Goal: Task Accomplishment & Management: Manage account settings

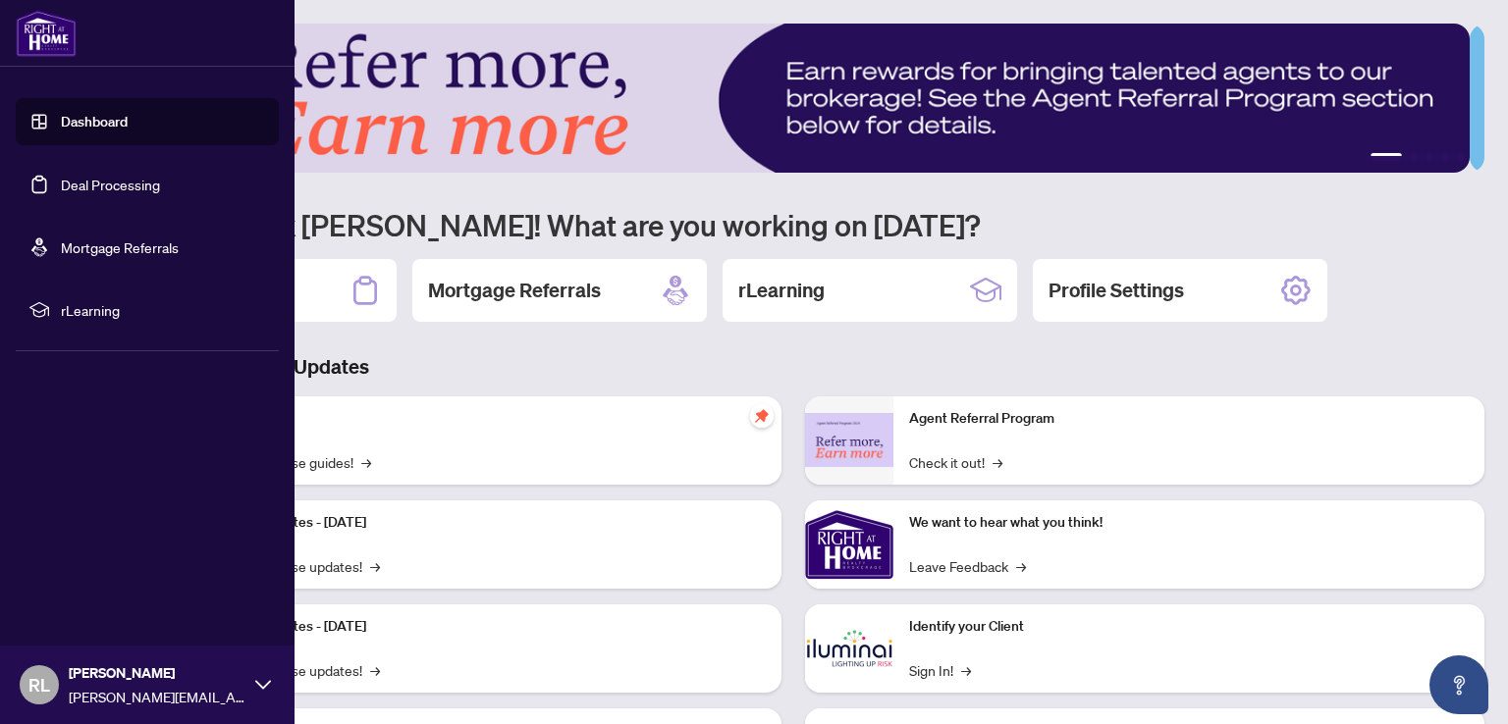
click at [117, 181] on link "Deal Processing" at bounding box center [110, 185] width 99 height 18
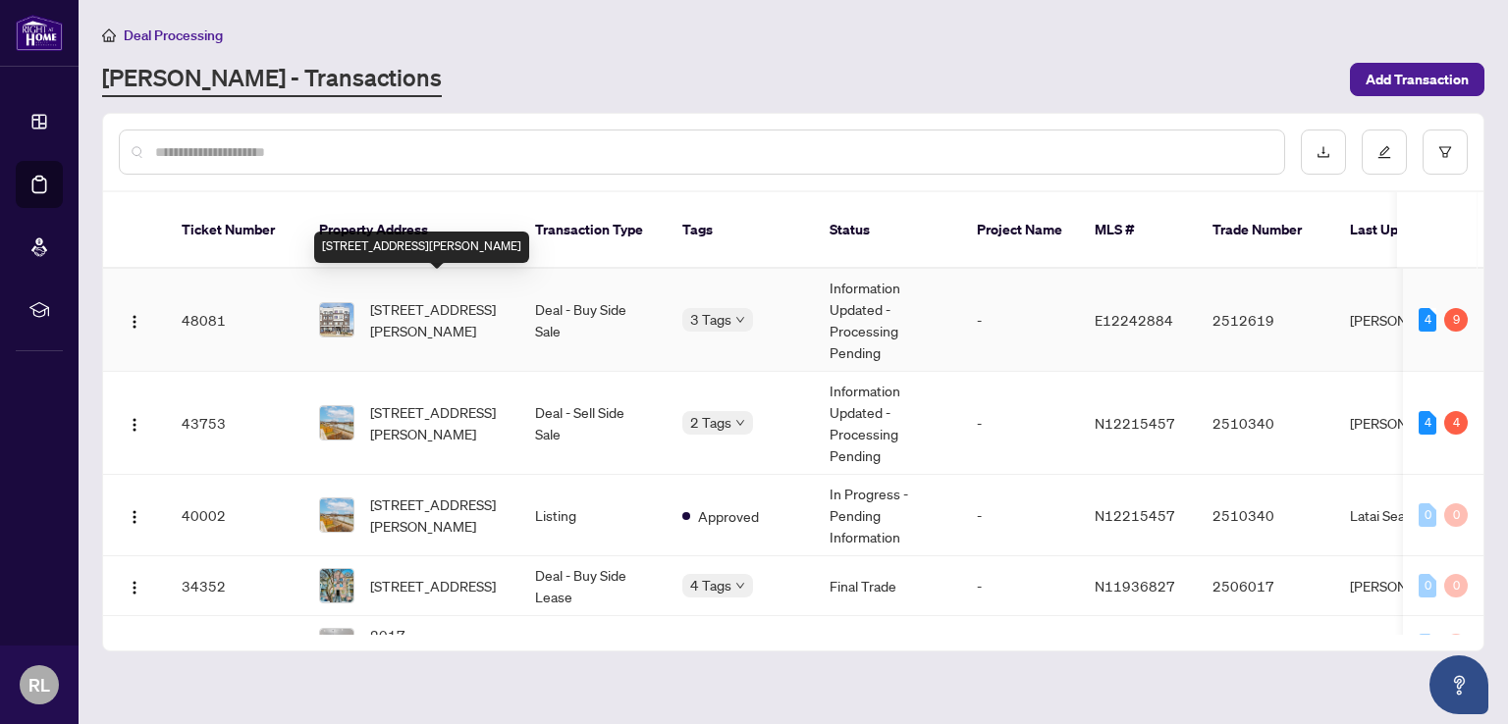
click at [408, 299] on span "[STREET_ADDRESS][PERSON_NAME]" at bounding box center [436, 319] width 133 height 43
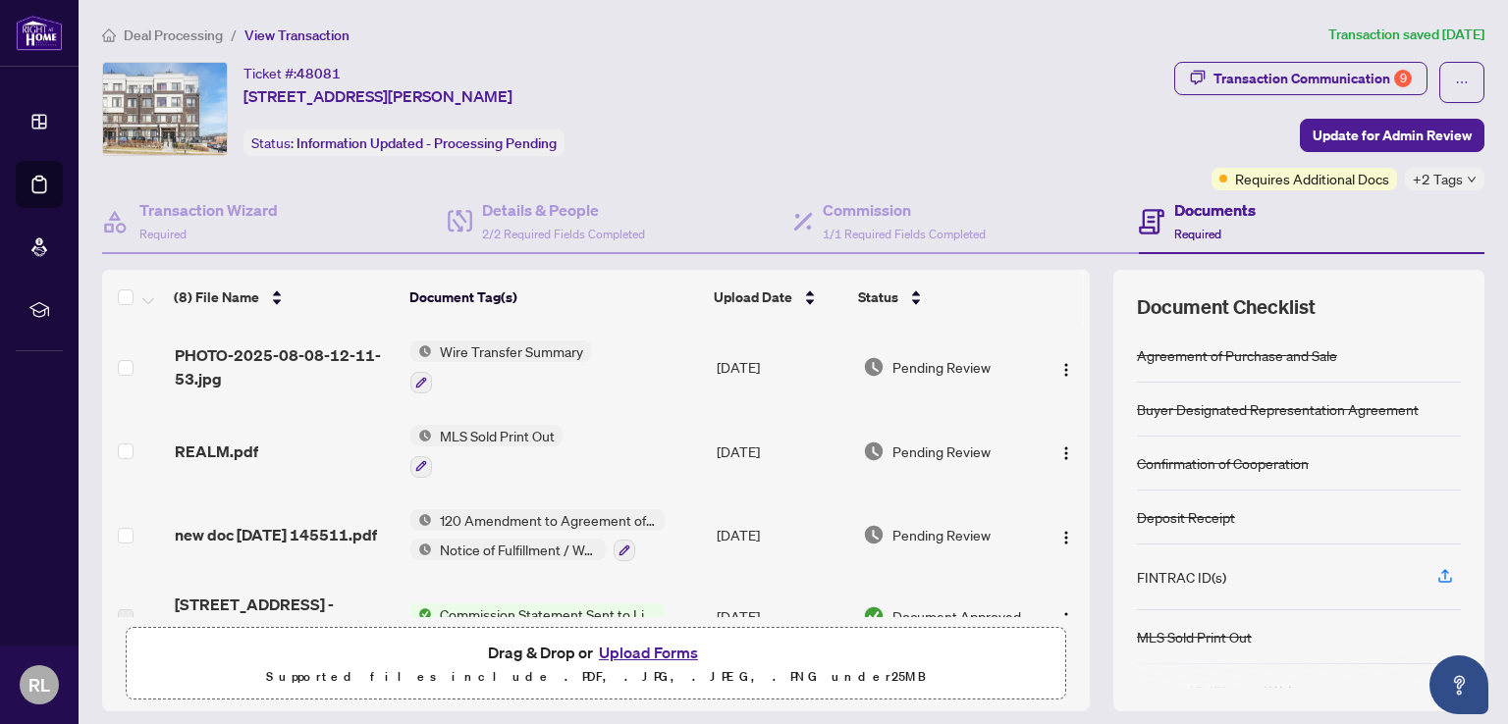
click at [655, 650] on button "Upload Forms" at bounding box center [648, 653] width 111 height 26
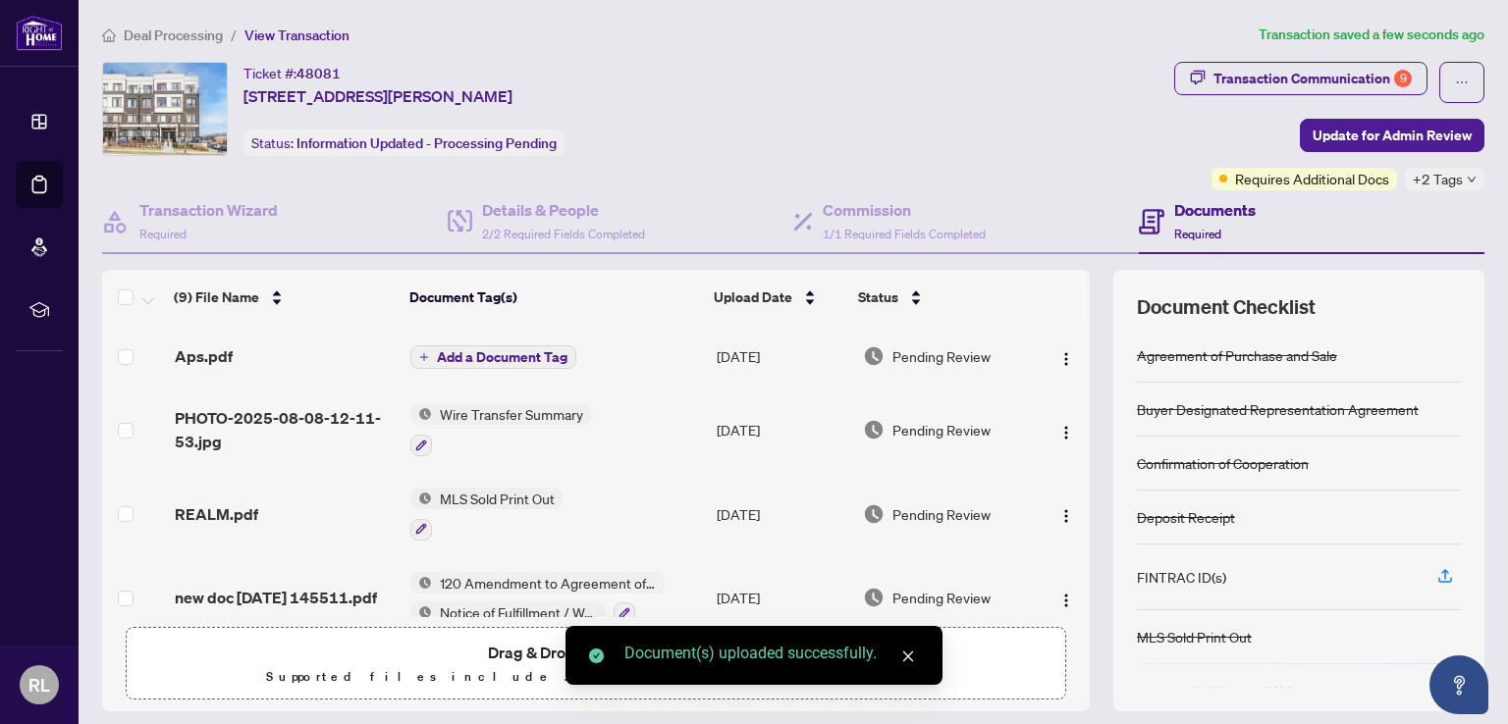
click at [913, 652] on icon "close" at bounding box center [908, 657] width 14 height 14
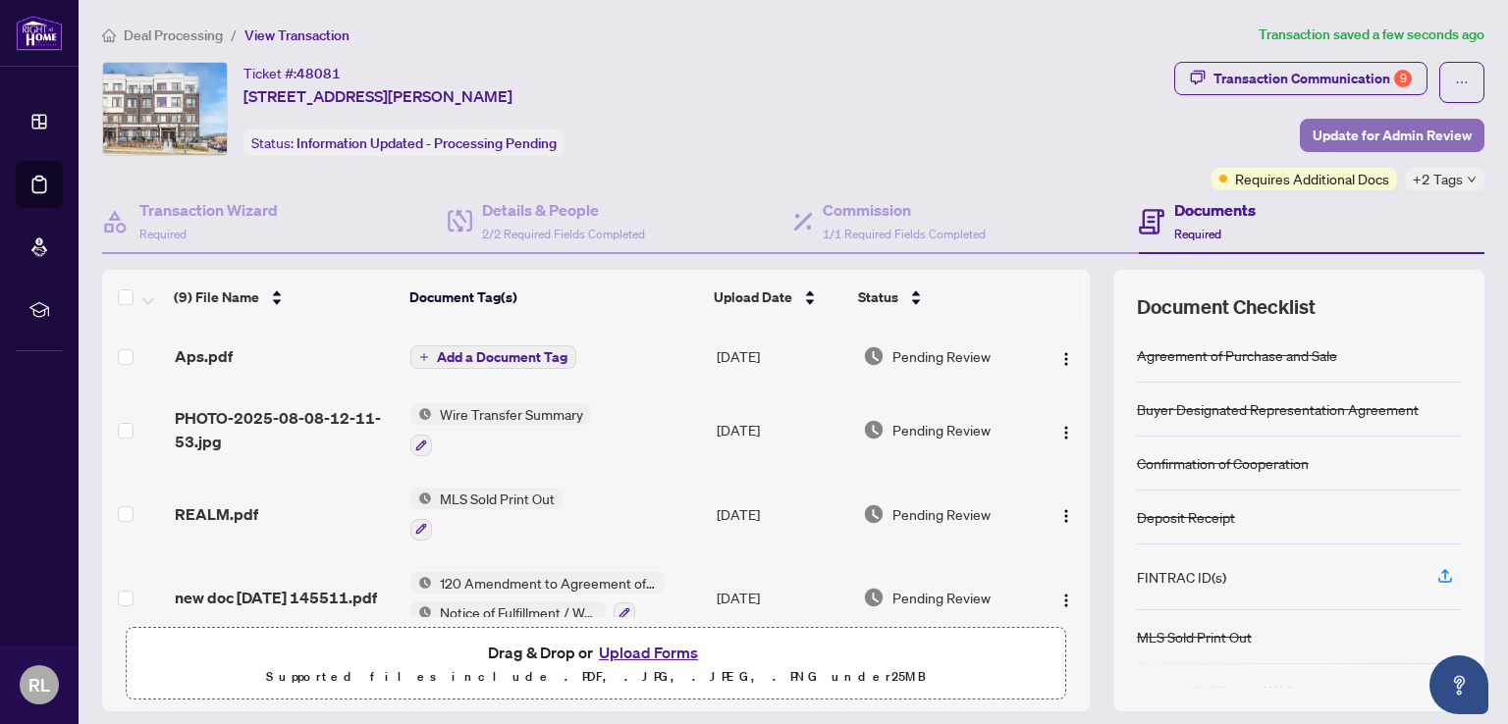
click at [1367, 133] on span "Update for Admin Review" at bounding box center [1391, 135] width 159 height 31
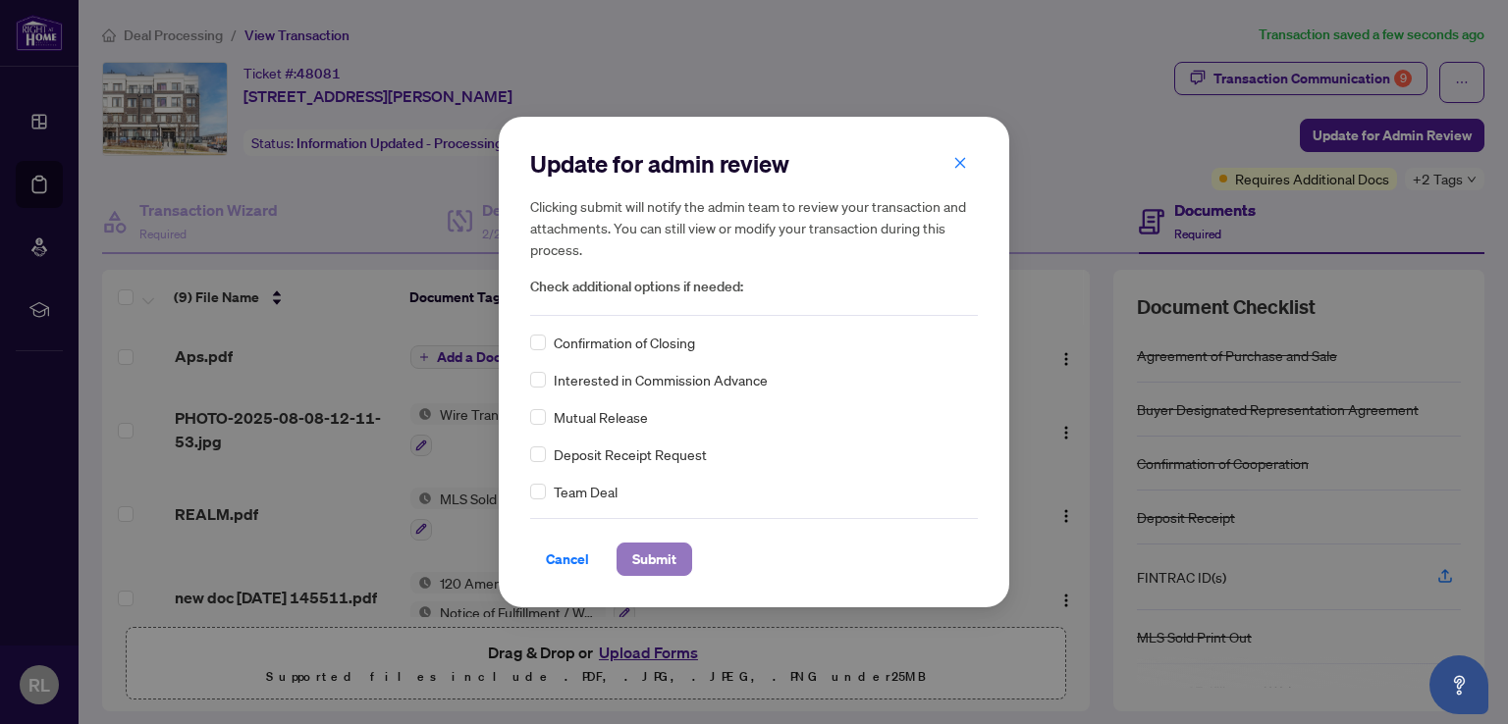
click at [645, 558] on span "Submit" at bounding box center [654, 559] width 44 height 31
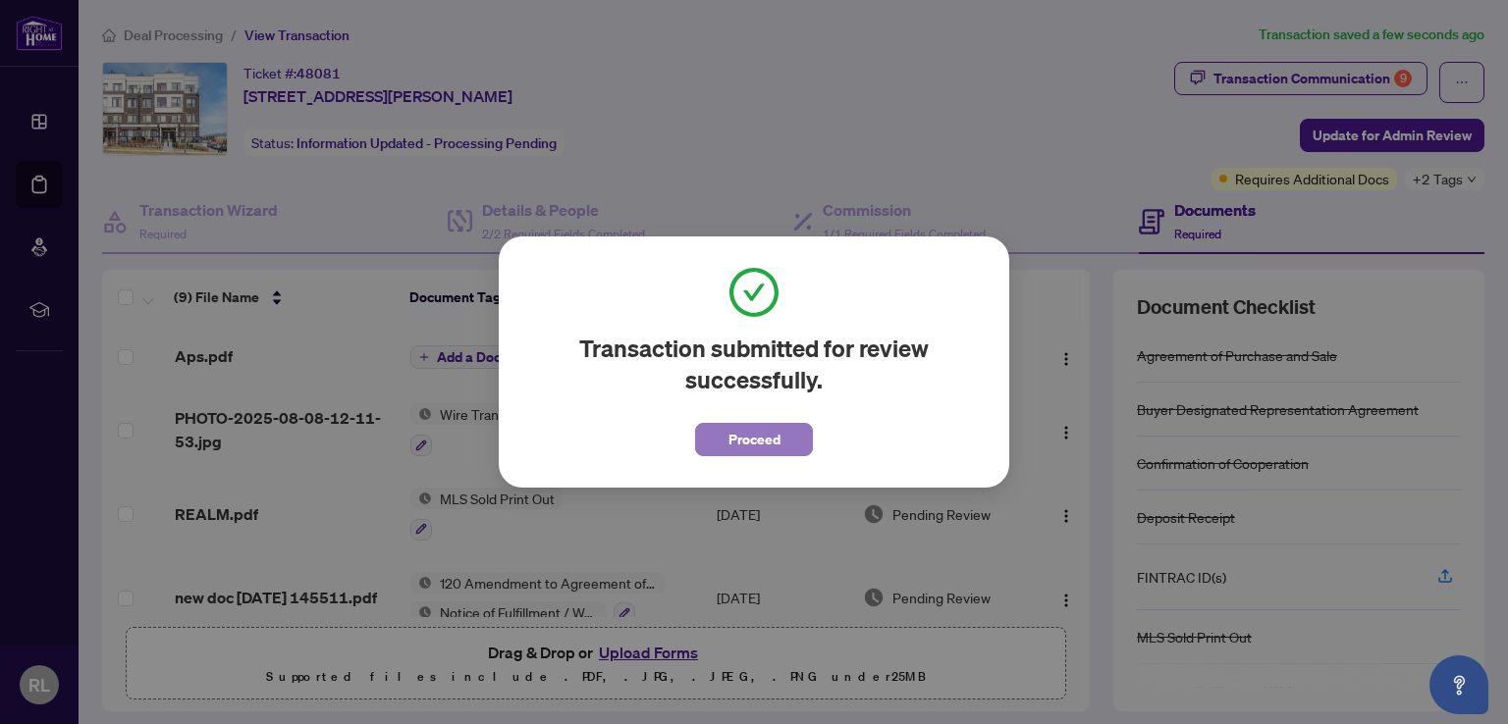
click at [780, 443] on button "Proceed" at bounding box center [754, 439] width 118 height 33
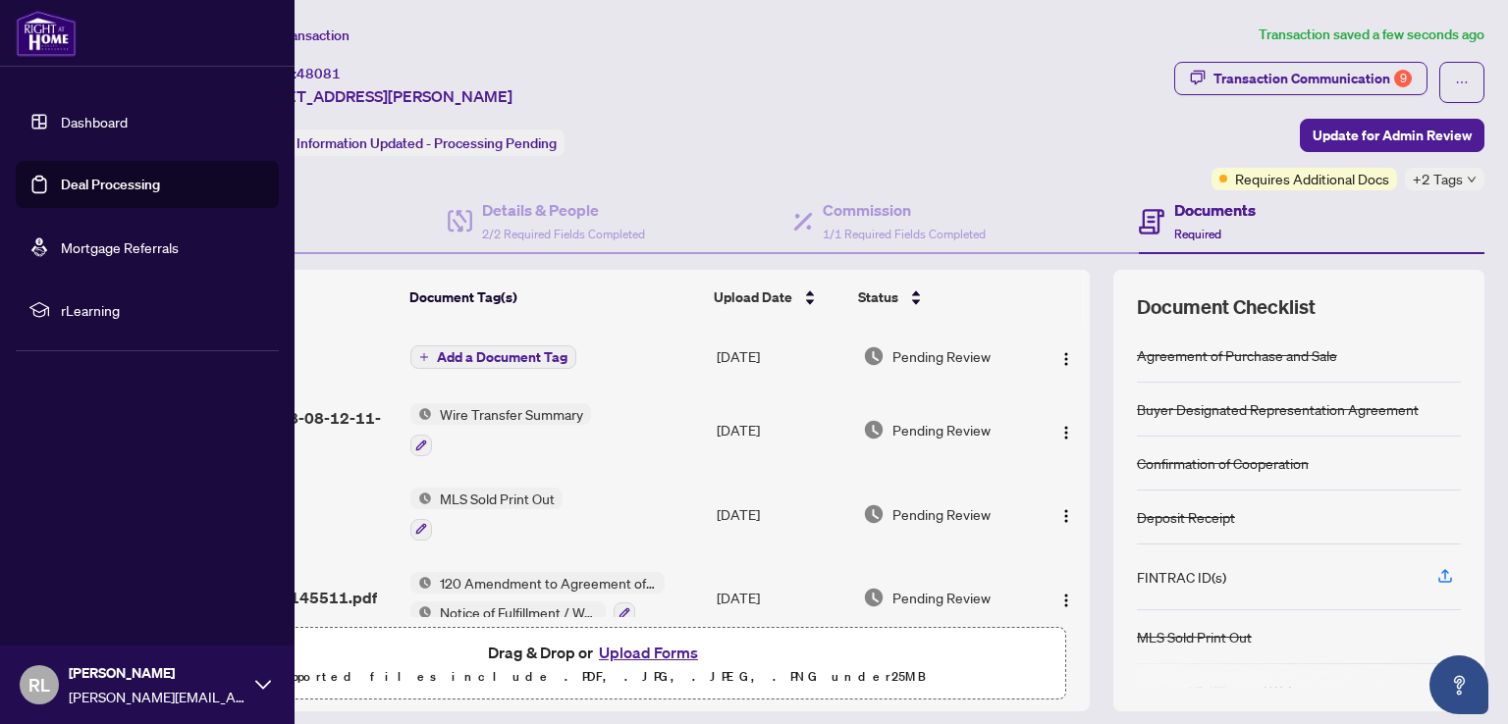
click at [112, 180] on link "Deal Processing" at bounding box center [110, 185] width 99 height 18
